Goal: Transaction & Acquisition: Purchase product/service

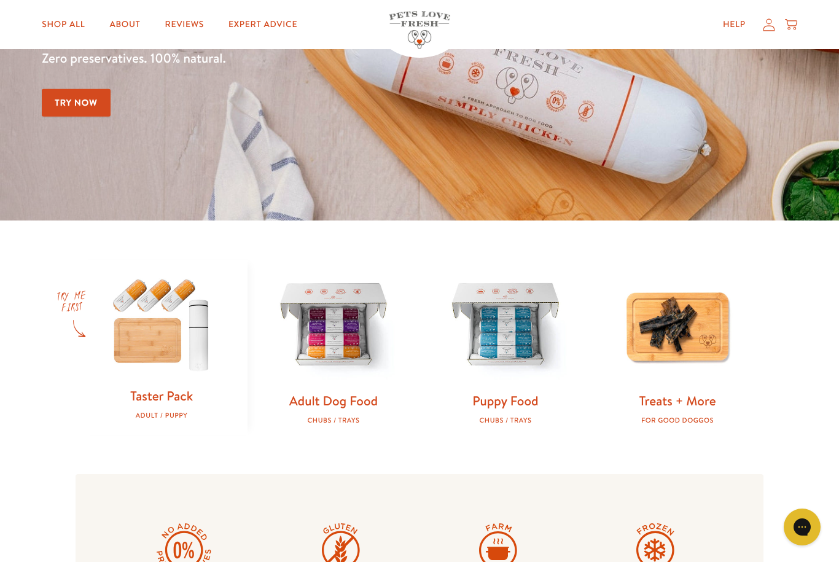
click at [354, 386] on img at bounding box center [333, 326] width 133 height 133
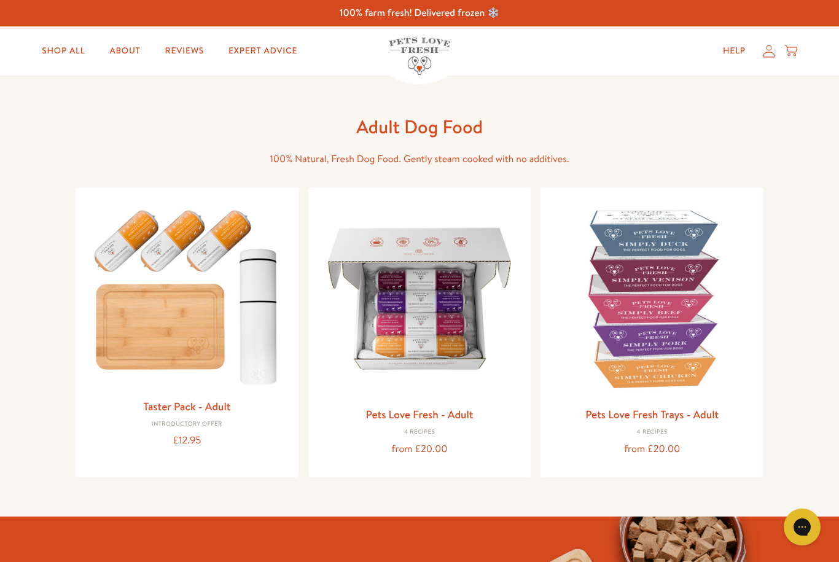
click at [762, 55] on icon at bounding box center [768, 51] width 12 height 13
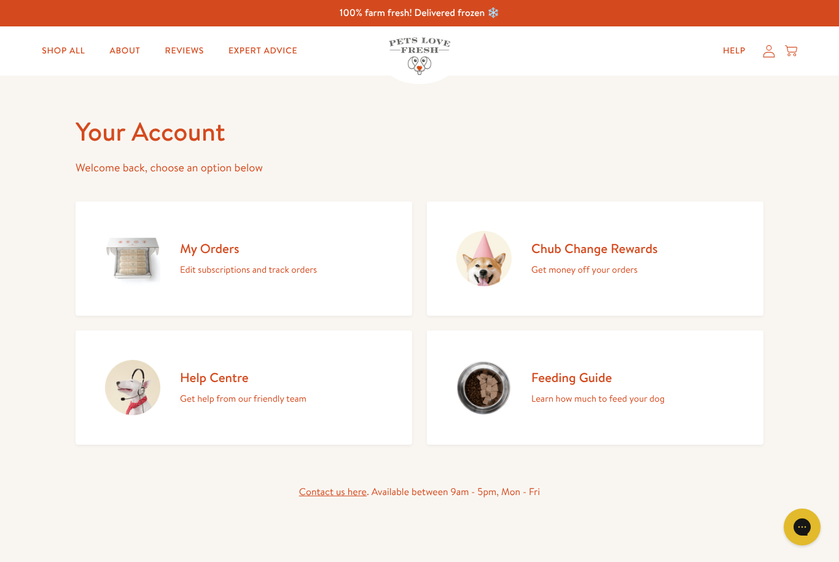
click at [68, 61] on link "Shop All" at bounding box center [63, 51] width 63 height 25
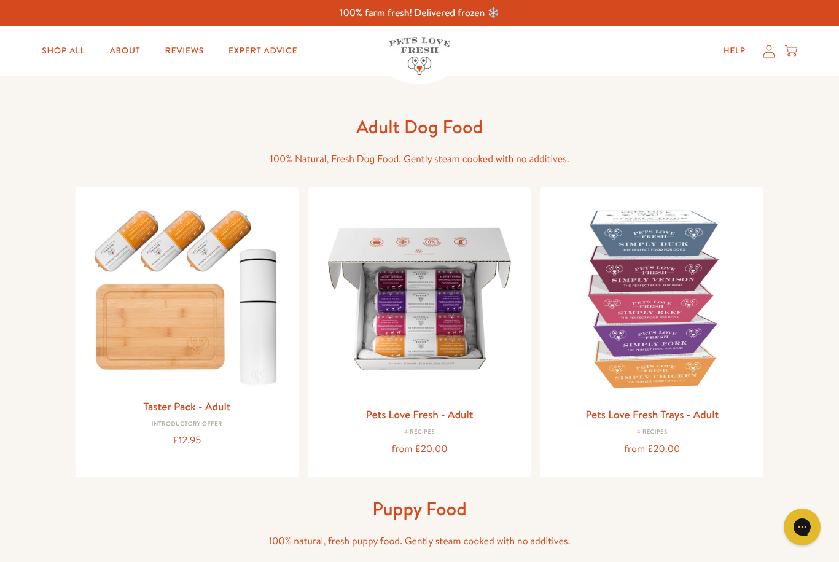
click at [441, 431] on div "4 Recipes" at bounding box center [419, 432] width 203 height 7
click at [456, 345] on img at bounding box center [419, 298] width 203 height 203
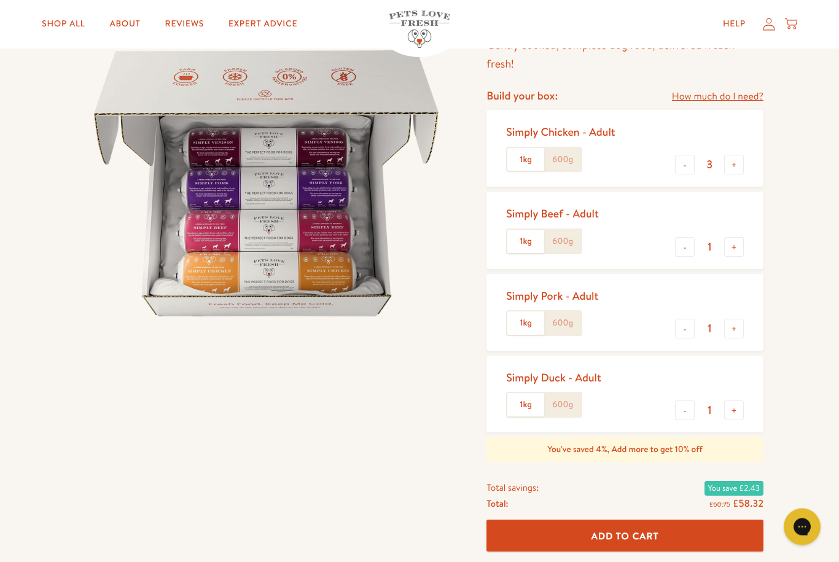
scroll to position [91, 0]
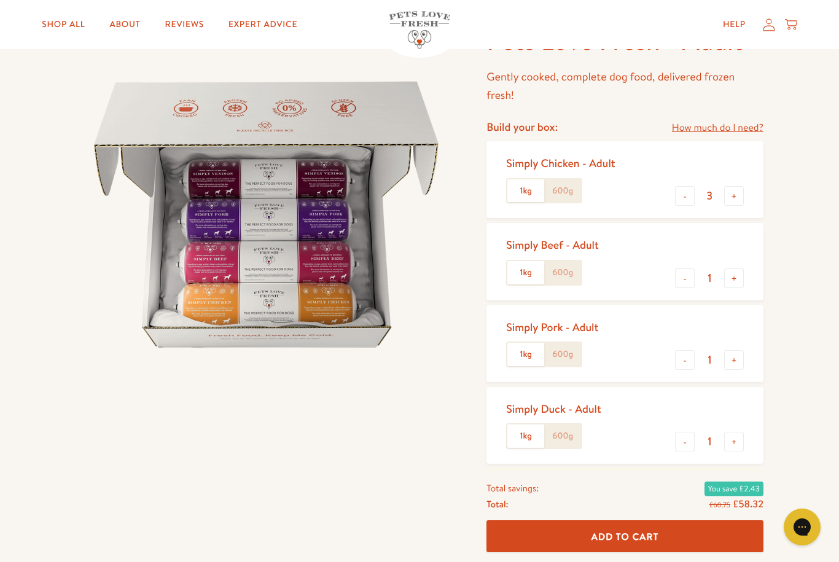
click at [569, 276] on label "600g" at bounding box center [562, 272] width 37 height 23
click at [0, 0] on input "600g" at bounding box center [0, 0] width 0 height 0
click at [569, 191] on label "600g" at bounding box center [562, 190] width 37 height 23
click at [0, 0] on input "600g" at bounding box center [0, 0] width 0 height 0
click at [678, 362] on button "-" at bounding box center [685, 360] width 20 height 20
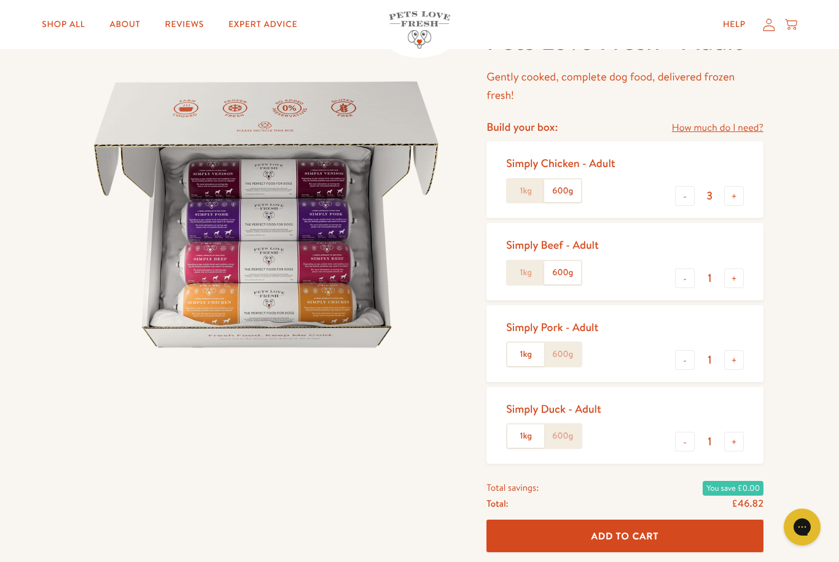
type input "0"
click at [685, 436] on button "-" at bounding box center [685, 442] width 20 height 20
type input "0"
click at [728, 283] on button "+" at bounding box center [734, 278] width 20 height 20
click at [739, 282] on button "+" at bounding box center [734, 278] width 20 height 20
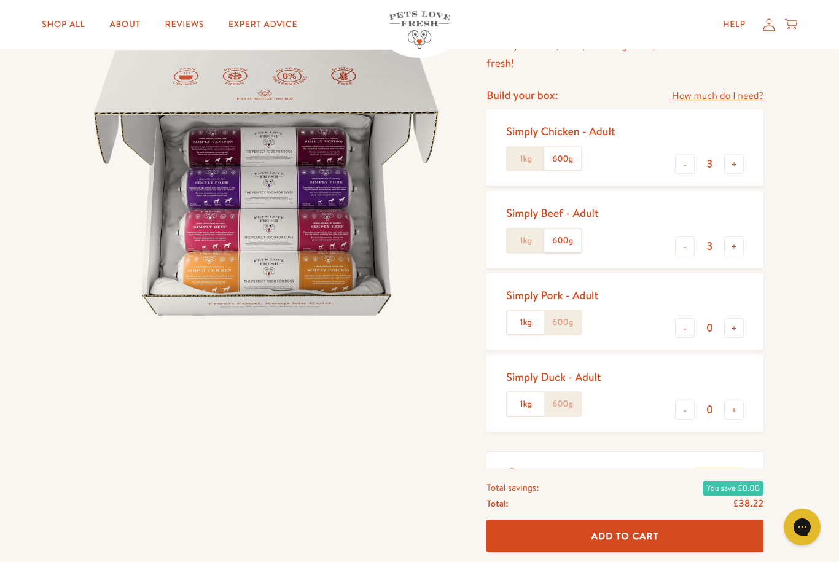
scroll to position [0, 0]
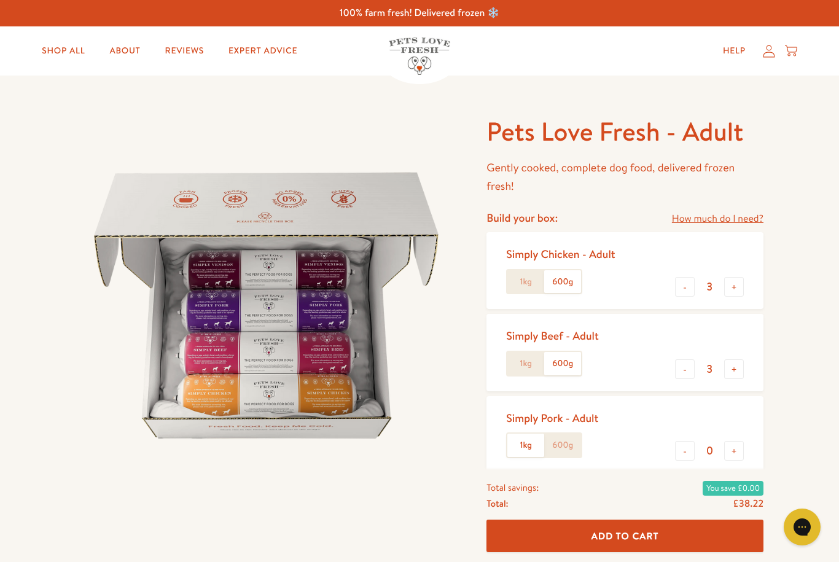
click at [729, 371] on button "+" at bounding box center [734, 369] width 20 height 20
type input "4"
click at [734, 290] on button "+" at bounding box center [734, 287] width 20 height 20
type input "4"
click at [625, 538] on span "Add To Cart" at bounding box center [625, 535] width 68 height 13
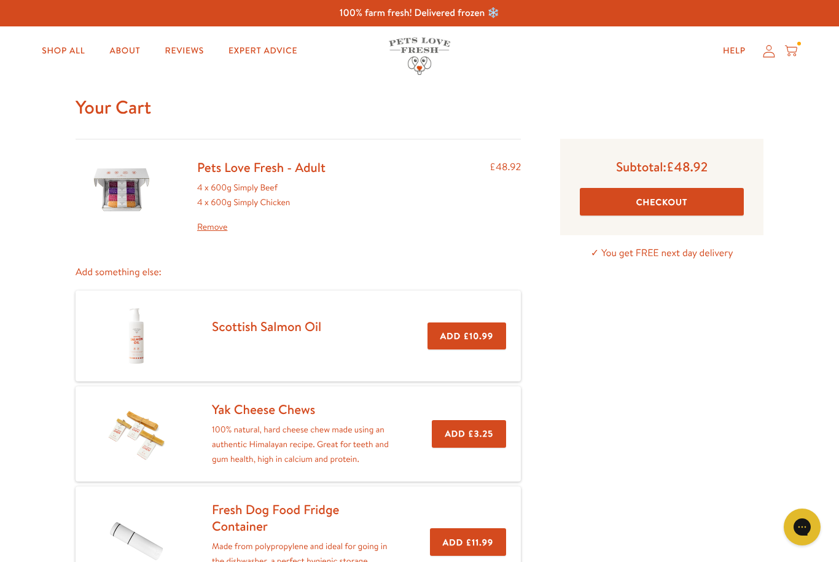
click at [77, 51] on link "Shop All" at bounding box center [63, 51] width 63 height 25
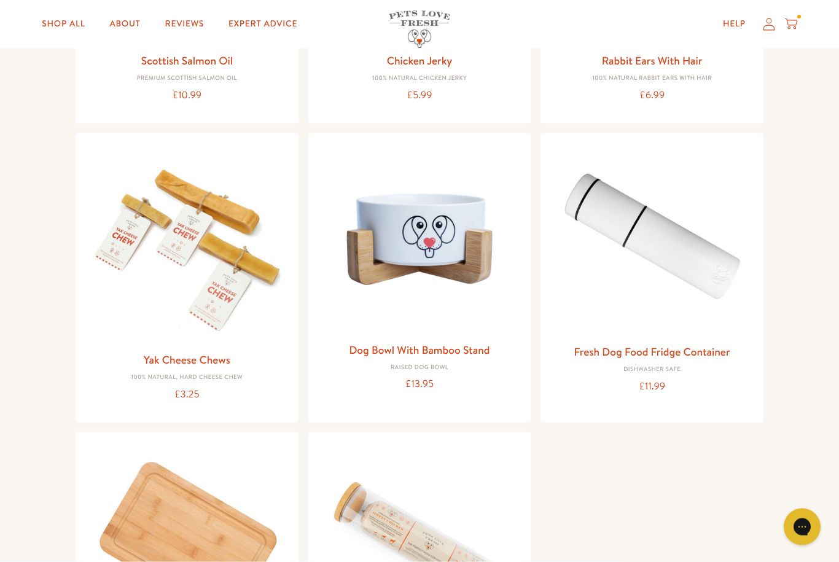
scroll to position [1117, 0]
click at [195, 357] on link "Yak Cheese Chews" at bounding box center [187, 358] width 87 height 15
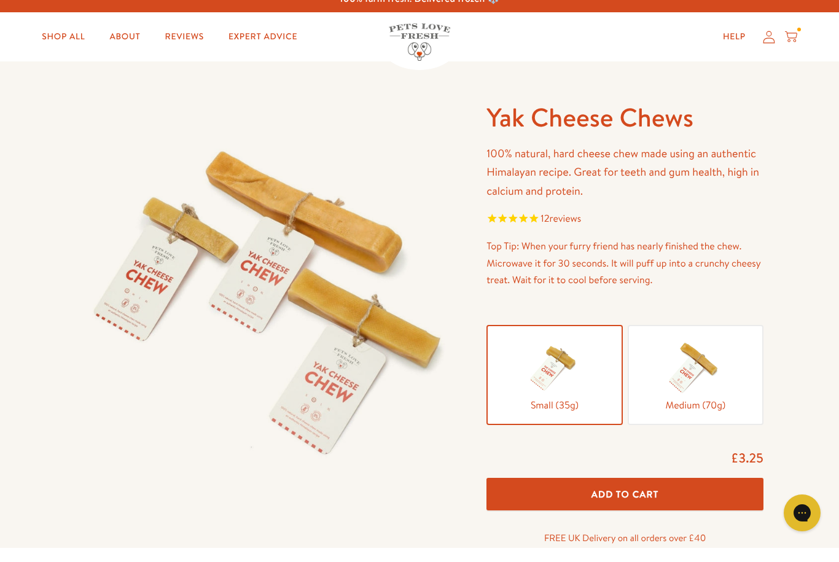
scroll to position [15, 0]
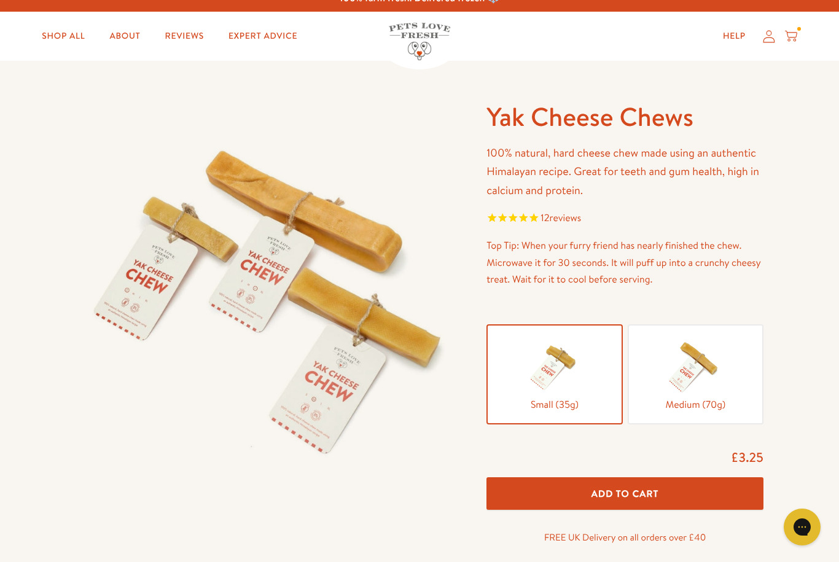
click at [632, 487] on span "Add To Cart" at bounding box center [625, 493] width 68 height 13
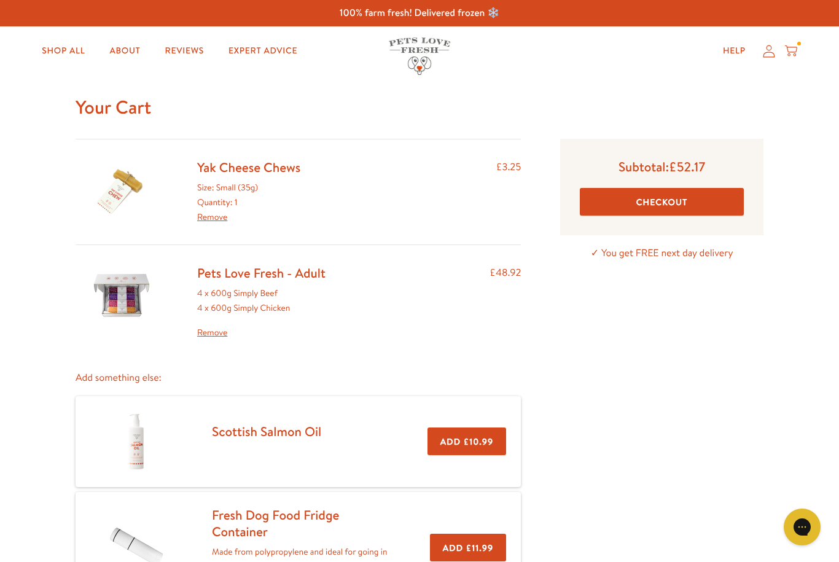
click at [68, 53] on link "Shop All" at bounding box center [63, 51] width 63 height 25
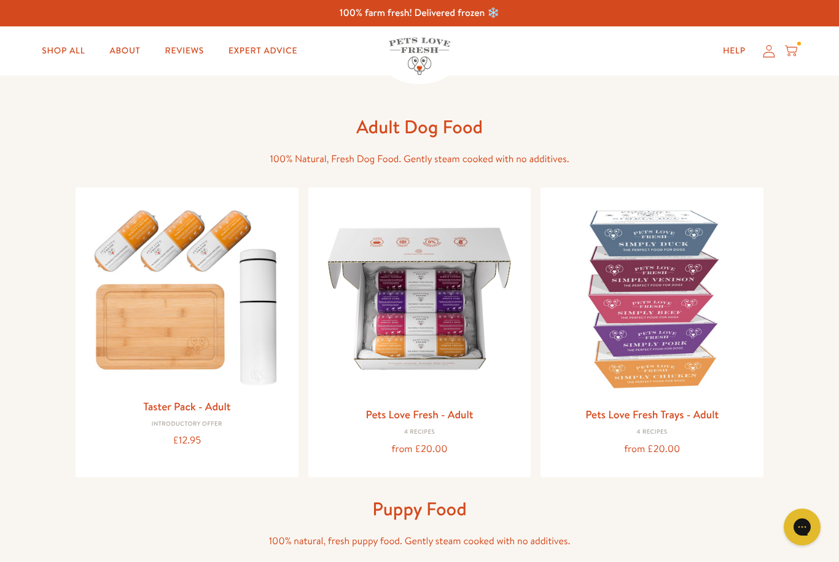
click at [773, 53] on icon at bounding box center [768, 51] width 12 height 12
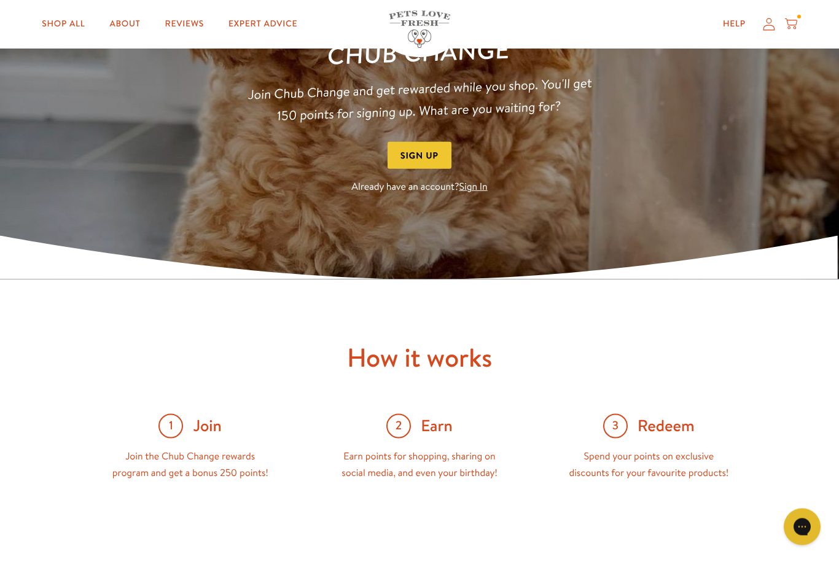
scroll to position [155, 0]
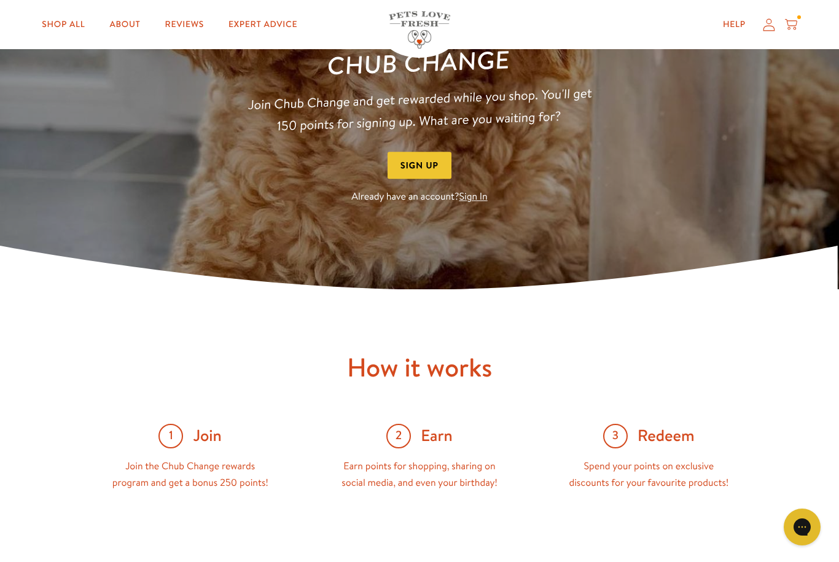
click at [478, 202] on link "Sign In" at bounding box center [473, 197] width 28 height 14
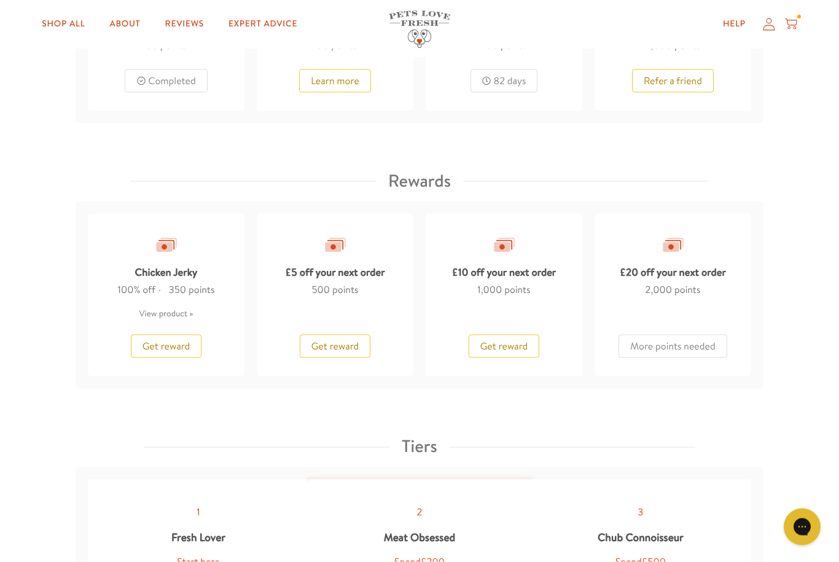
scroll to position [939, 0]
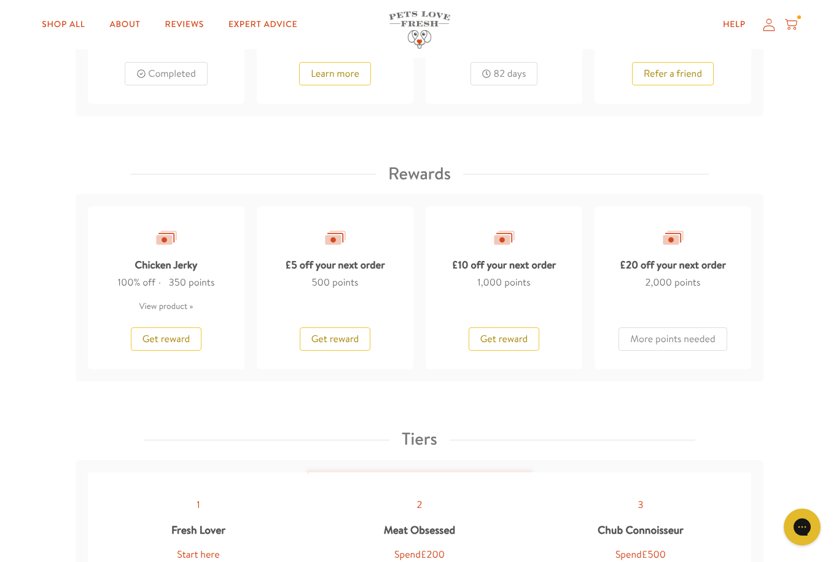
click at [503, 348] on button "Get reward" at bounding box center [503, 338] width 71 height 23
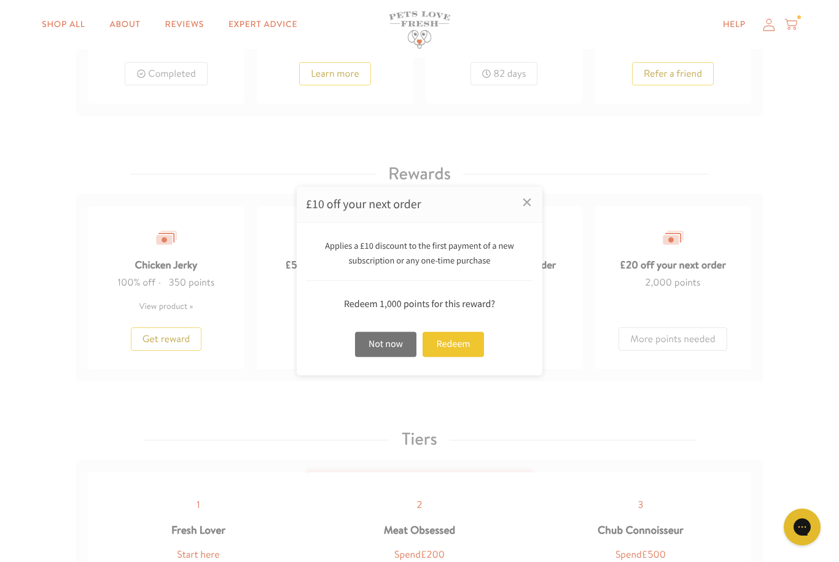
click at [462, 357] on div "Redeem" at bounding box center [452, 344] width 61 height 25
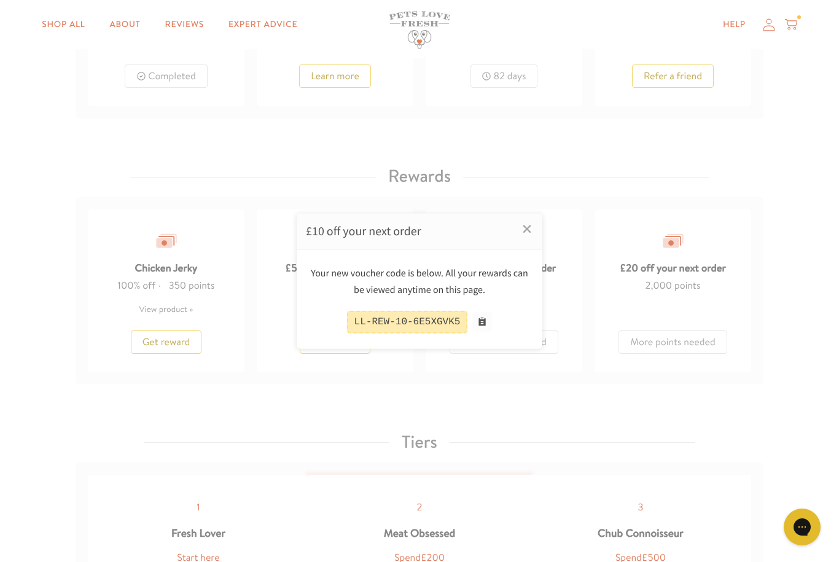
click at [456, 333] on div "LL-REW-10-6E5XGVK5" at bounding box center [407, 322] width 121 height 23
click at [457, 333] on div "LL-REW-10-6E5XGVK5" at bounding box center [407, 322] width 121 height 23
click at [425, 333] on div "LL-REW-10-6E5XGVK5" at bounding box center [407, 322] width 121 height 23
click at [399, 333] on div "LL-REW-10-6E5XGVK5" at bounding box center [407, 322] width 121 height 23
click at [446, 333] on div "LL-REW-10-6E5XGVK5" at bounding box center [407, 322] width 121 height 23
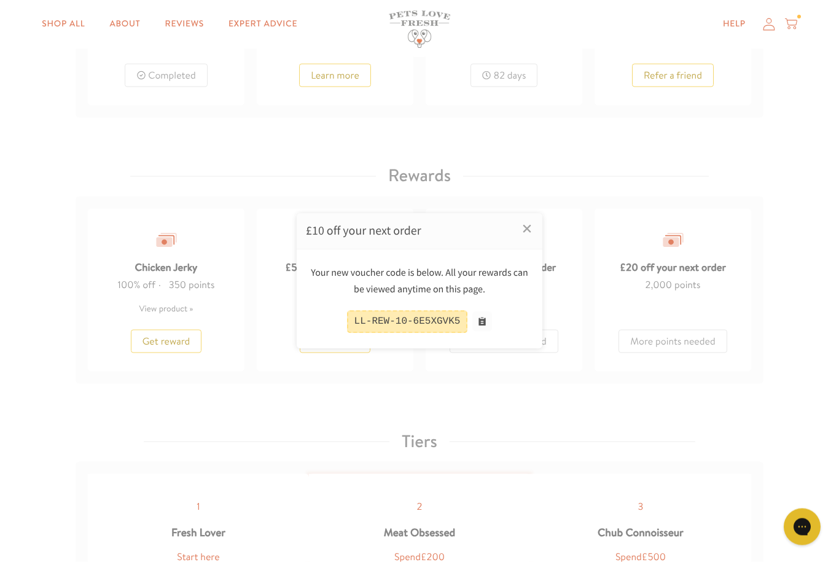
scroll to position [941, 0]
copy div "LL-REW-10-6E5XGVK5"
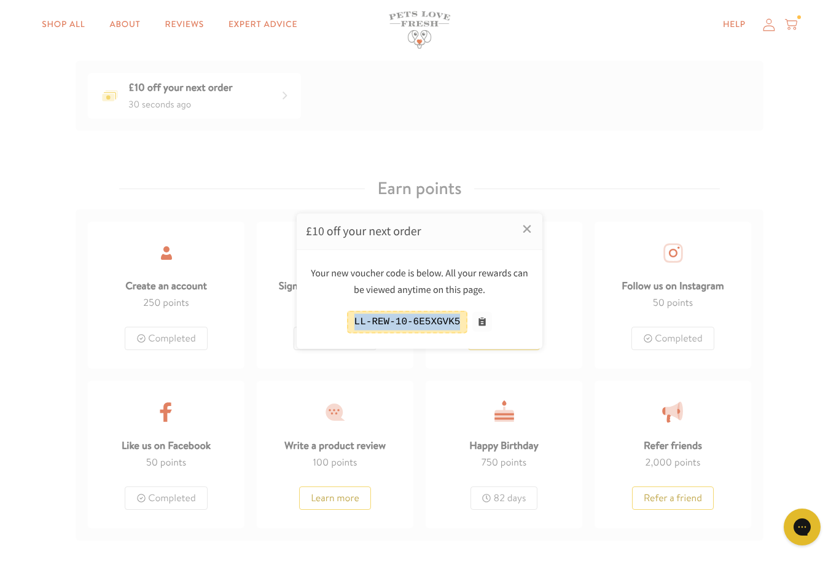
scroll to position [516, 0]
click at [797, 28] on div at bounding box center [419, 281] width 839 height 562
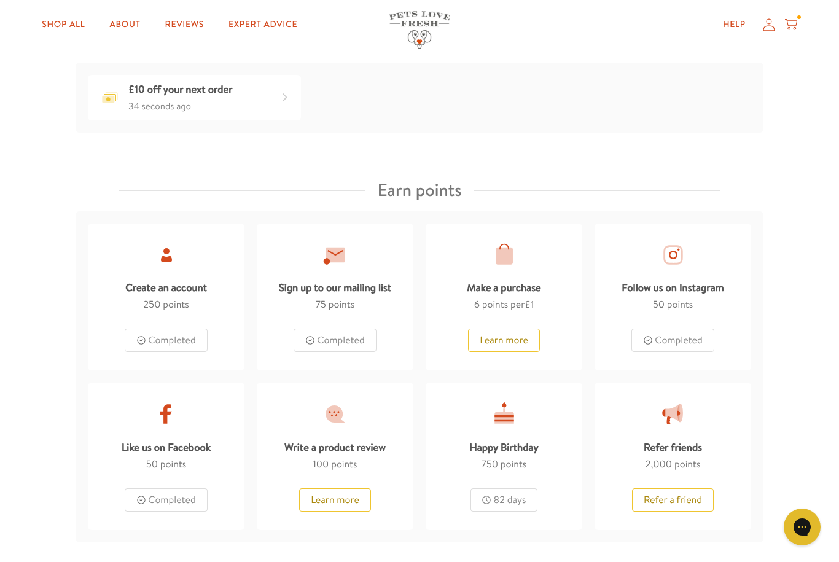
click at [794, 30] on icon at bounding box center [791, 25] width 12 height 14
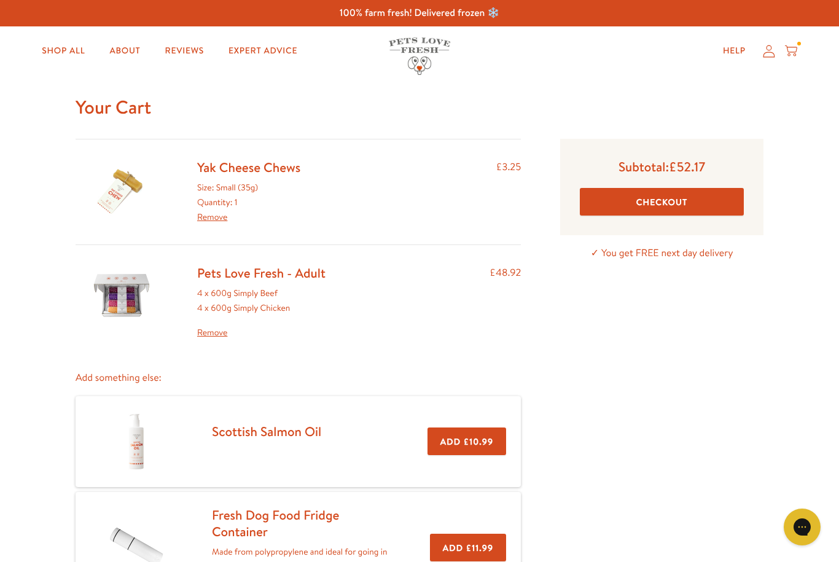
click at [670, 204] on button "Checkout" at bounding box center [662, 202] width 164 height 28
